Goal: Information Seeking & Learning: Learn about a topic

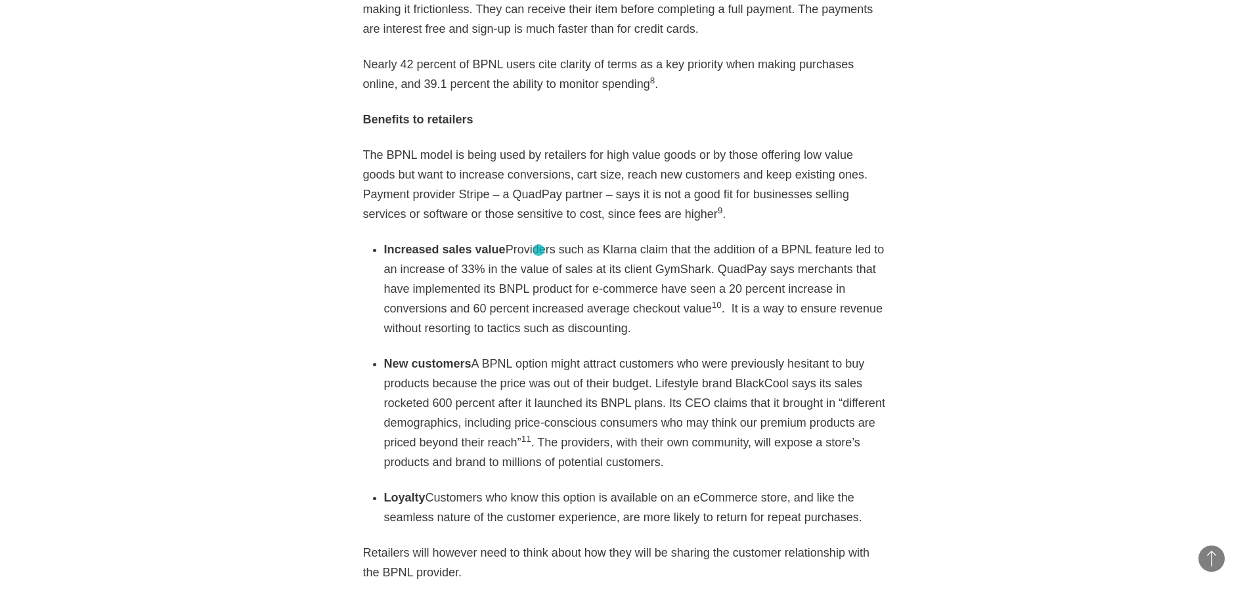
scroll to position [2265, 0]
click at [694, 239] on li "Increased sales value Providers such as Klarna claim that the addition of a BPN…" at bounding box center [636, 288] width 504 height 99
click at [690, 239] on li "Increased sales value Providers such as Klarna claim that the addition of a BPN…" at bounding box center [636, 288] width 504 height 99
click at [688, 239] on li "Increased sales value Providers such as Klarna claim that the addition of a BPN…" at bounding box center [636, 288] width 504 height 99
click at [1223, 211] on section "Best practices eCommerce 12・14・2020 Twitter Facebook Linkedin As eCommerce boom…" at bounding box center [625, 256] width 1251 height 2728
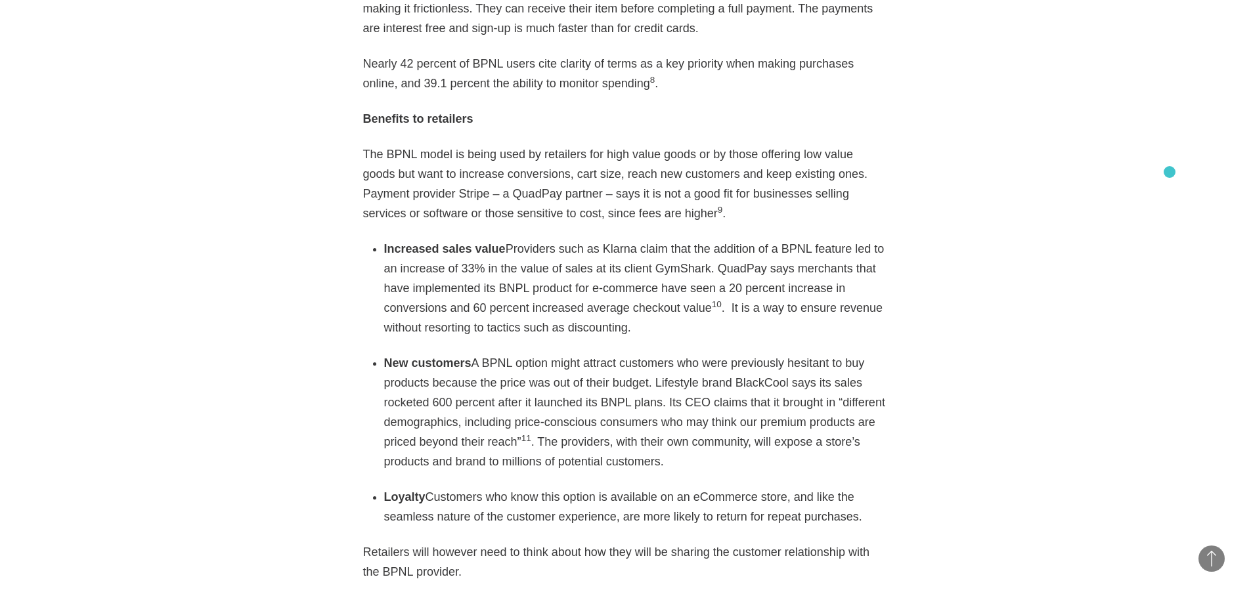
drag, startPoint x: 1170, startPoint y: 172, endPoint x: 1152, endPoint y: 171, distance: 17.8
click at [1167, 172] on section "Best practices eCommerce 12・14・2020 Twitter Facebook Linkedin As eCommerce boom…" at bounding box center [625, 256] width 1251 height 2728
click at [1101, 229] on section "Best practices eCommerce 12・14・2020 Twitter Facebook Linkedin As eCommerce boom…" at bounding box center [625, 256] width 1251 height 2728
click at [1141, 190] on section "Best practices eCommerce 12・14・2020 Twitter Facebook Linkedin As eCommerce boom…" at bounding box center [625, 256] width 1251 height 2728
click at [632, 353] on li "New customers A BPNL option might attract customers who were previously hesitan…" at bounding box center [636, 412] width 504 height 118
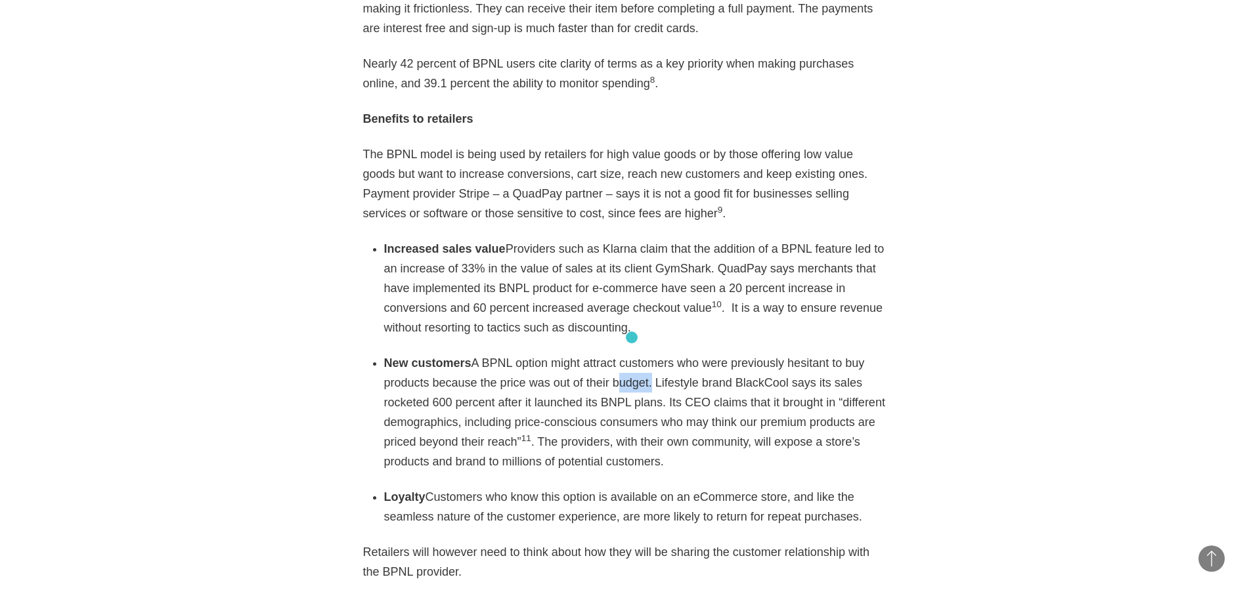
click at [632, 353] on li "New customers A BPNL option might attract customers who were previously hesitan…" at bounding box center [636, 412] width 504 height 118
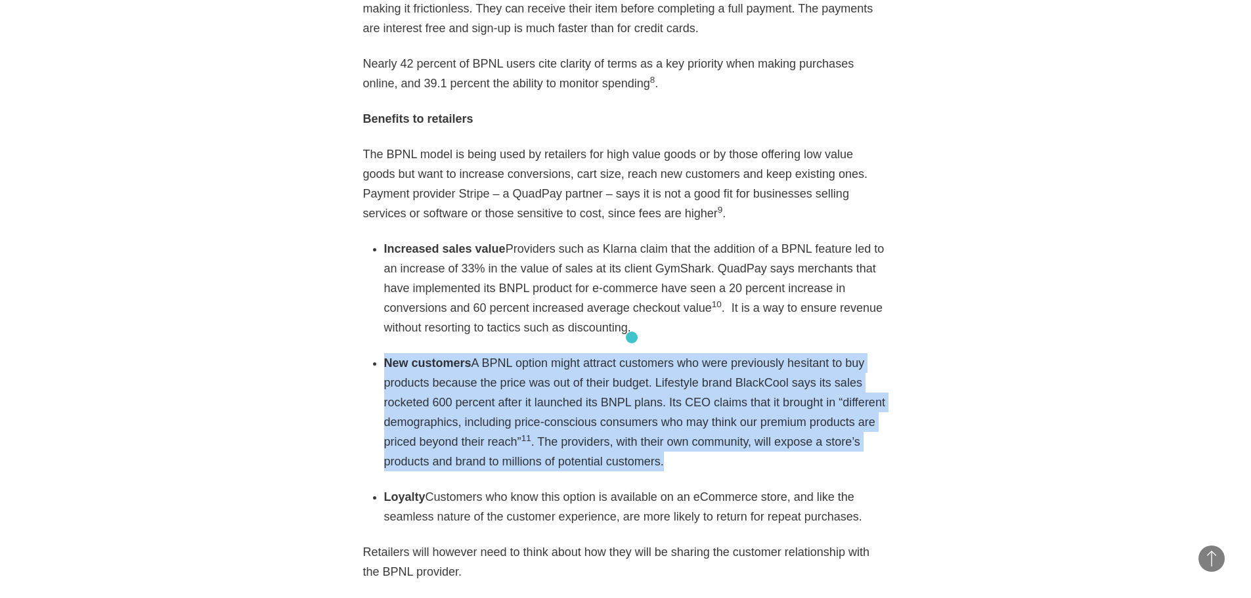
click at [632, 353] on li "New customers A BPNL option might attract customers who were previously hesitan…" at bounding box center [636, 412] width 504 height 118
click at [616, 355] on li "New customers A BPNL option might attract customers who were previously hesitan…" at bounding box center [636, 412] width 504 height 118
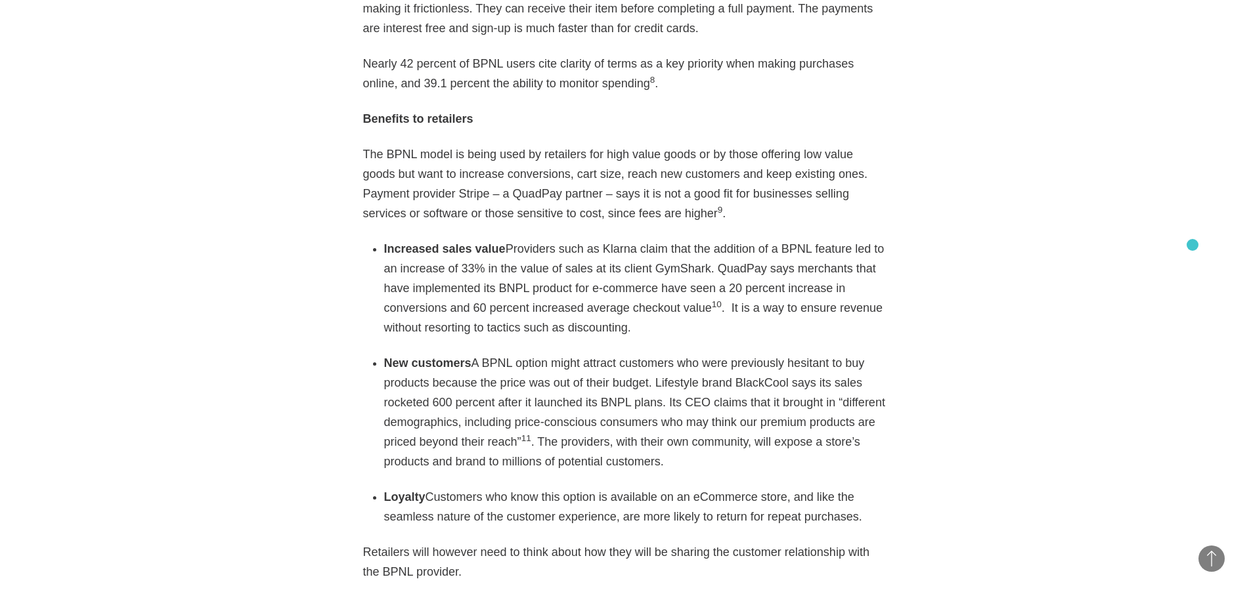
click at [1193, 245] on section "Best practices eCommerce 12・14・2020 Twitter Facebook Linkedin As eCommerce boom…" at bounding box center [625, 256] width 1251 height 2728
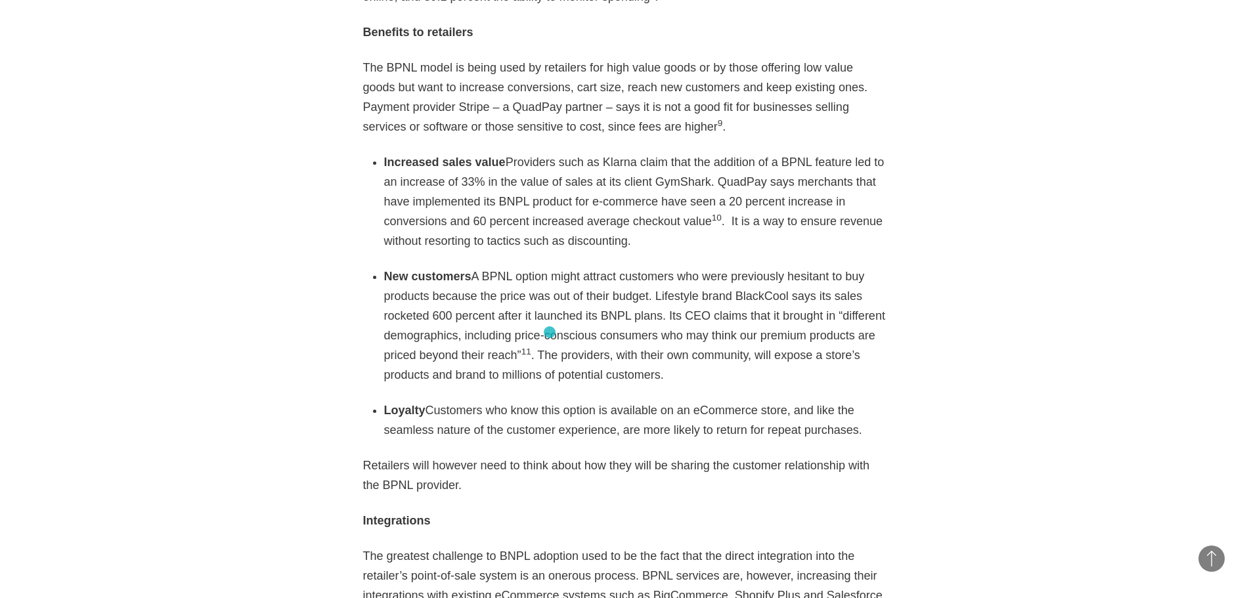
scroll to position [2331, 0]
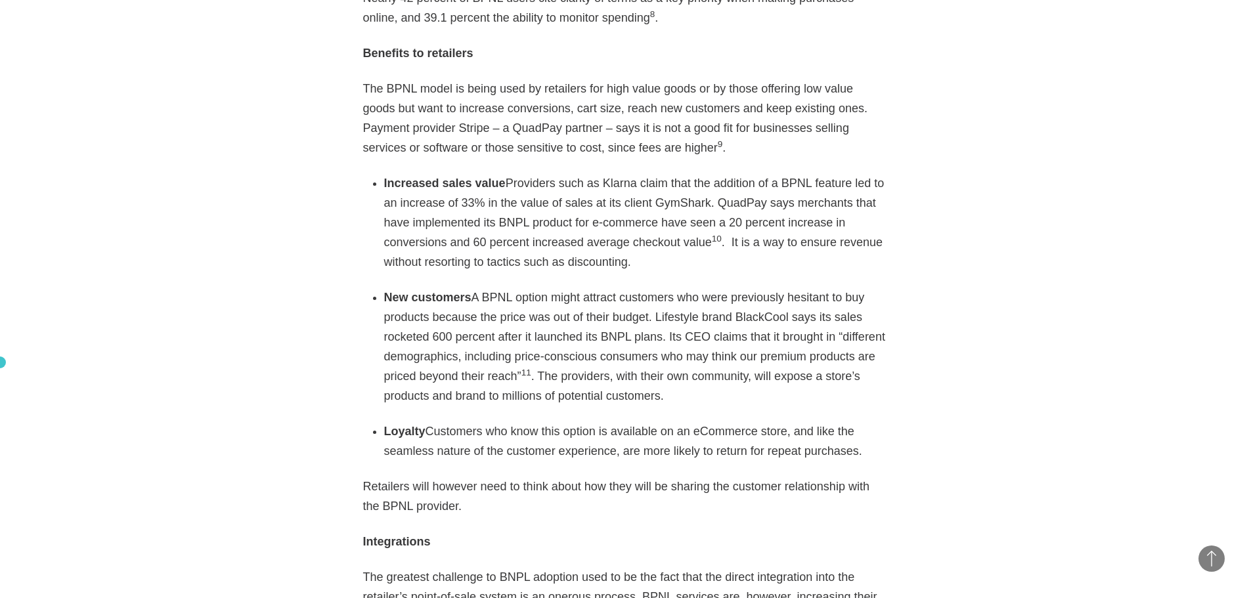
drag, startPoint x: 0, startPoint y: 363, endPoint x: 57, endPoint y: 358, distance: 57.3
click at [0, 363] on section "Best practices eCommerce 12・14・2020 Twitter Facebook Linkedin As eCommerce boom…" at bounding box center [625, 190] width 1251 height 2728
